Goal: Task Accomplishment & Management: Use online tool/utility

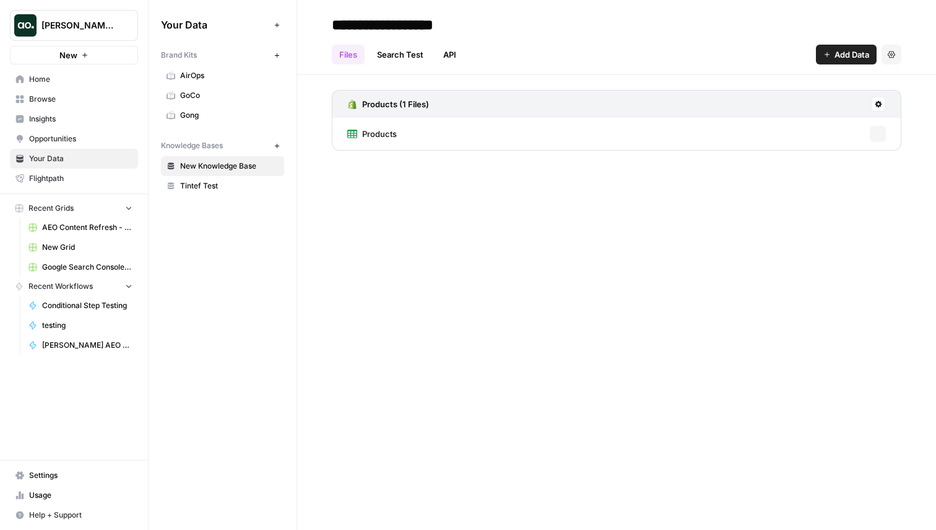
click at [82, 22] on span "[PERSON_NAME] testing" at bounding box center [78, 25] width 75 height 12
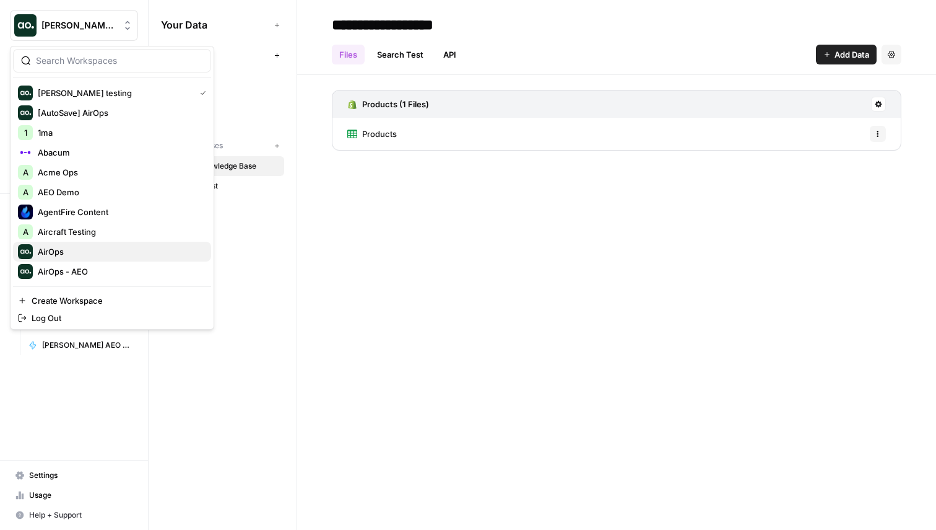
click at [89, 250] on span "AirOps" at bounding box center [120, 251] width 164 height 12
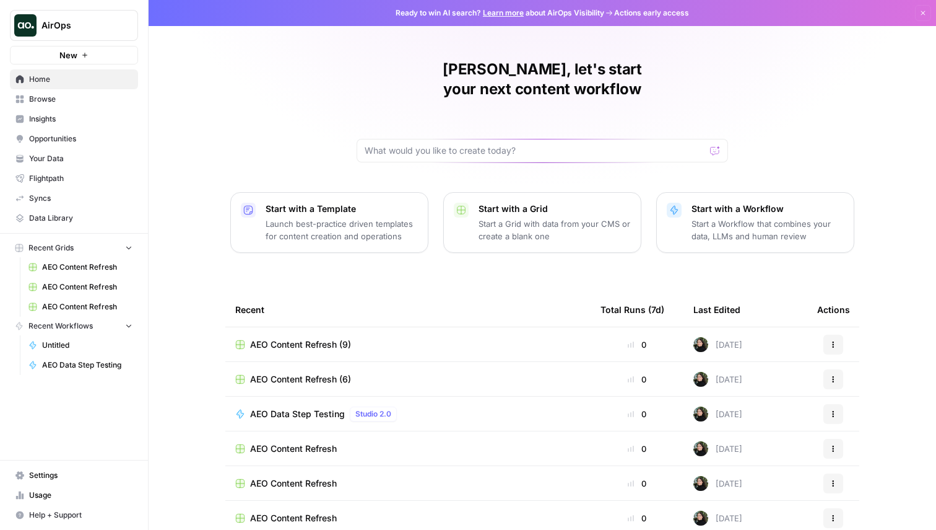
click at [81, 116] on span "Insights" at bounding box center [80, 118] width 103 height 11
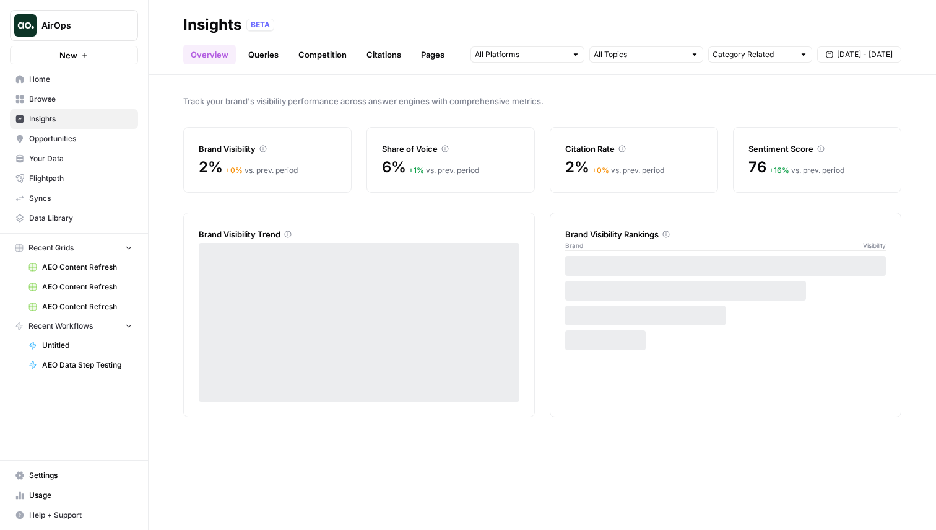
click at [81, 135] on span "Opportunities" at bounding box center [80, 138] width 103 height 11
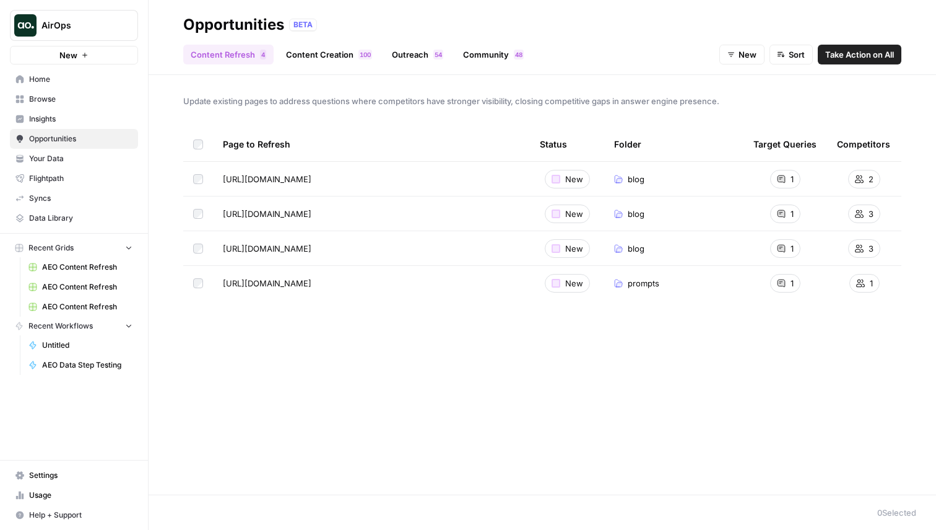
click at [846, 51] on span "Take Action on All" at bounding box center [860, 54] width 69 height 12
click at [275, 393] on div "Page to Refresh Status Folder Target Queries Competitors [URL][DOMAIN_NAME] New…" at bounding box center [542, 300] width 718 height 347
click at [226, 517] on span "Take Action on Selected" at bounding box center [223, 512] width 94 height 12
click at [331, 53] on link "Content Creation 0 0 1" at bounding box center [329, 55] width 101 height 20
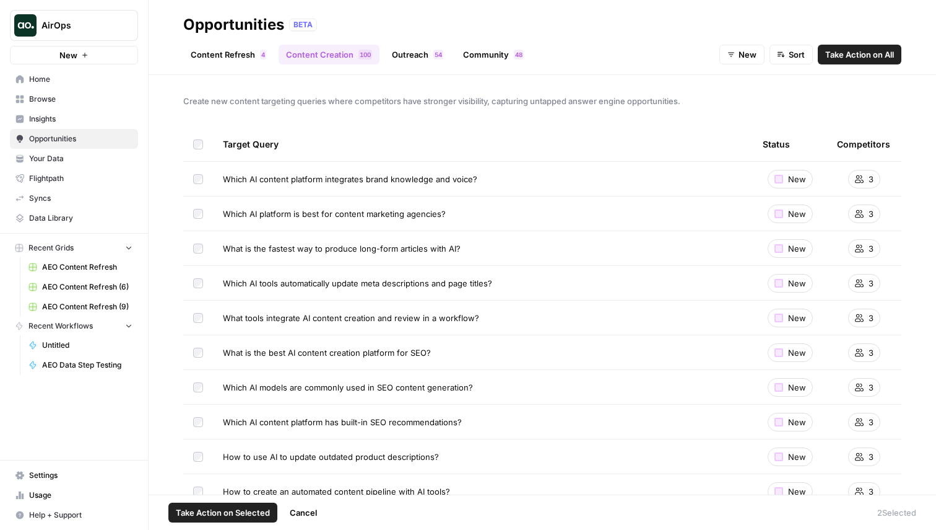
click at [197, 288] on td at bounding box center [198, 283] width 30 height 34
click at [409, 65] on header "Opportunities BETA Content Refresh 4 Content Creation 0 0 1 Outreach 4 5 Commun…" at bounding box center [543, 37] width 788 height 75
click at [411, 60] on link "Outreach 4 5" at bounding box center [418, 55] width 66 height 20
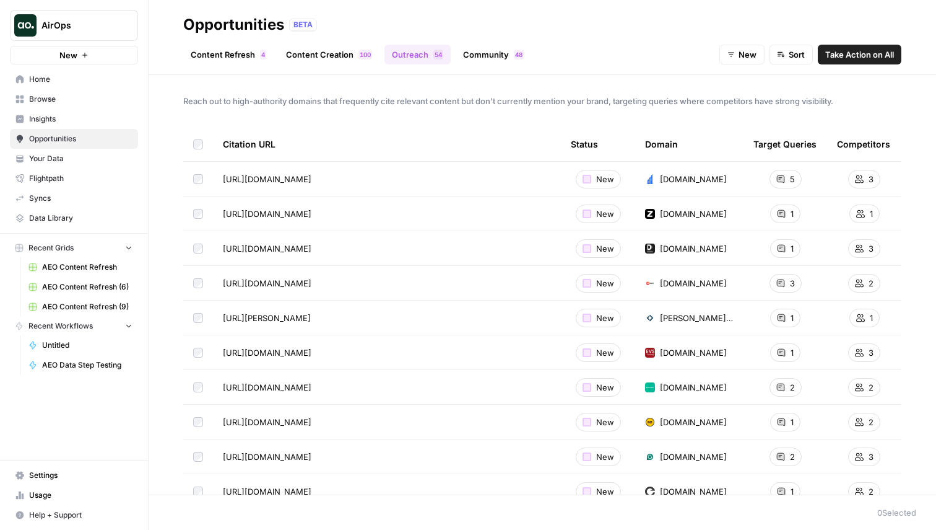
click at [507, 55] on link "Community 8 4" at bounding box center [494, 55] width 76 height 20
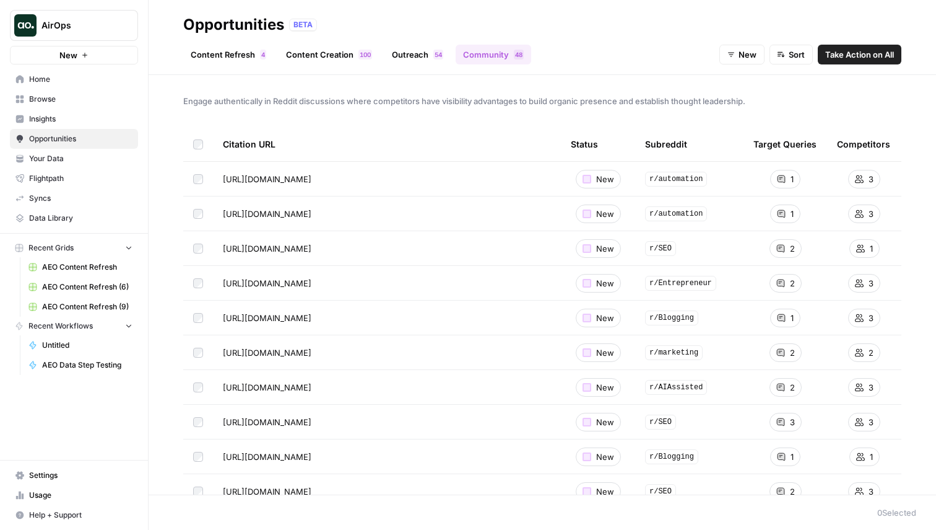
click at [397, 53] on link "Outreach 4 5" at bounding box center [418, 55] width 66 height 20
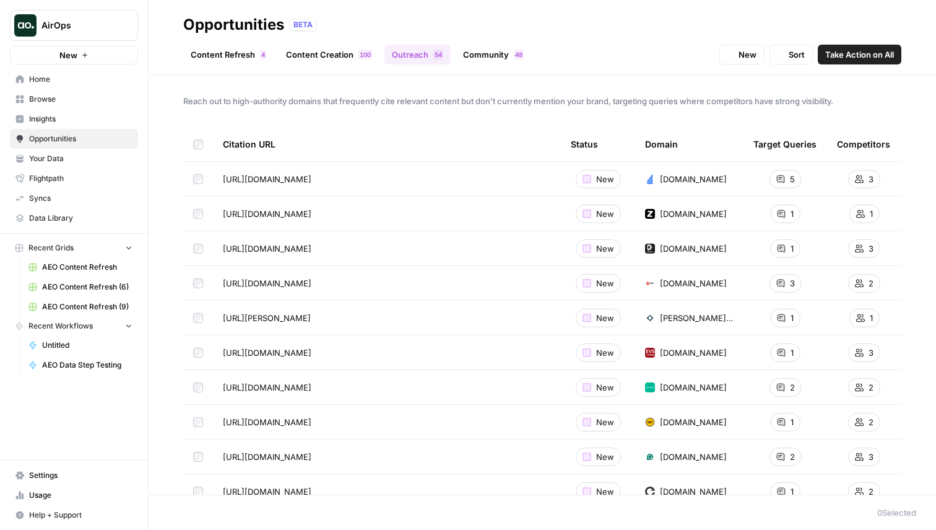
click at [331, 49] on link "Content Creation 0 0 1" at bounding box center [329, 55] width 101 height 20
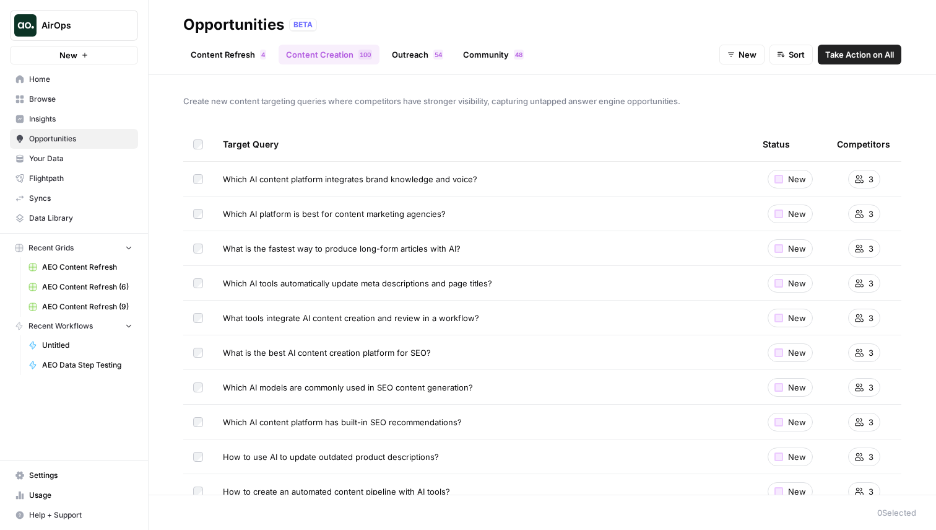
click at [244, 61] on link "Content Refresh 4" at bounding box center [228, 55] width 90 height 20
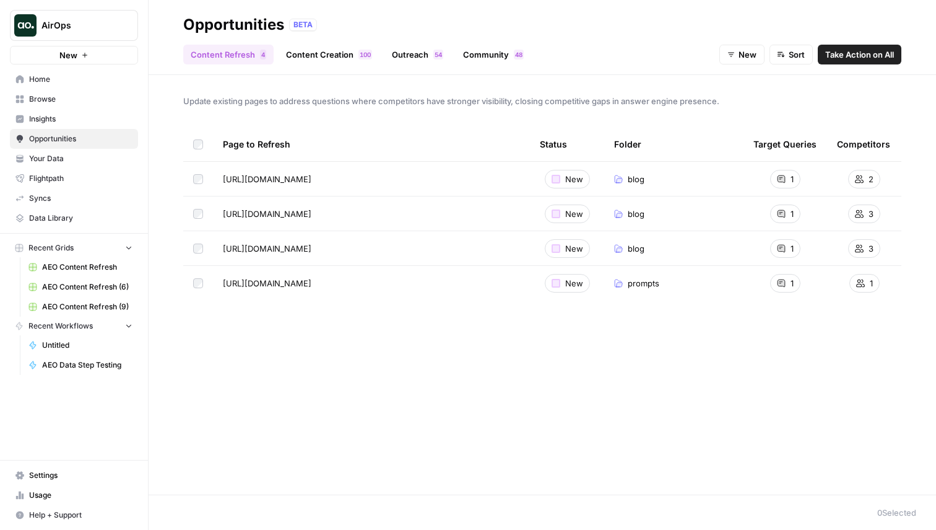
click at [563, 366] on div "Page to Refresh Status Folder Target Queries Competitors [URL][DOMAIN_NAME] New…" at bounding box center [542, 300] width 718 height 347
